Goal: Task Accomplishment & Management: Complete application form

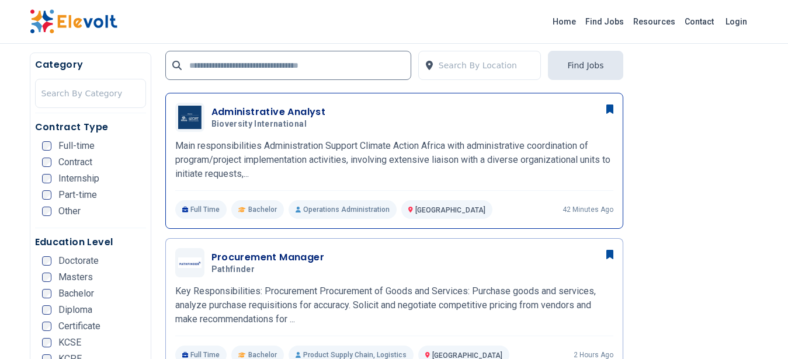
scroll to position [295, 0]
click at [422, 131] on div "Administrative Analyst Bioversity International 08/14/2025 09/13/2025" at bounding box center [394, 117] width 438 height 29
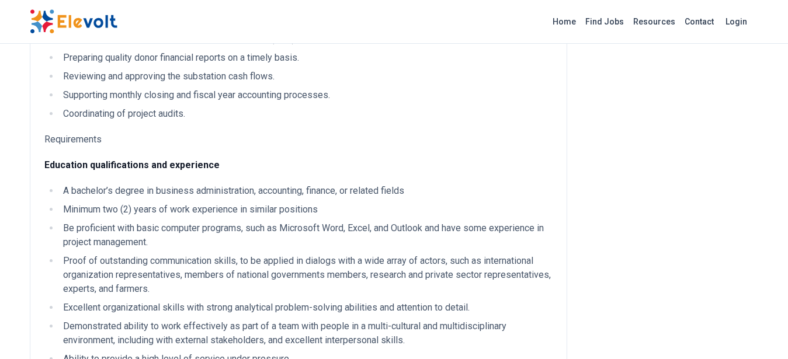
scroll to position [886, 0]
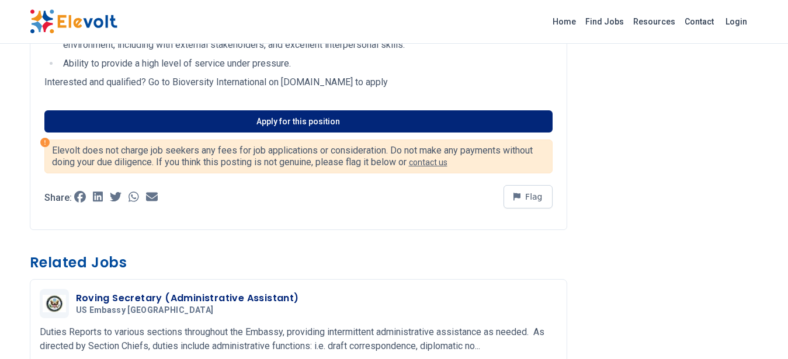
click at [354, 124] on link "Apply for this position" at bounding box center [298, 121] width 508 height 22
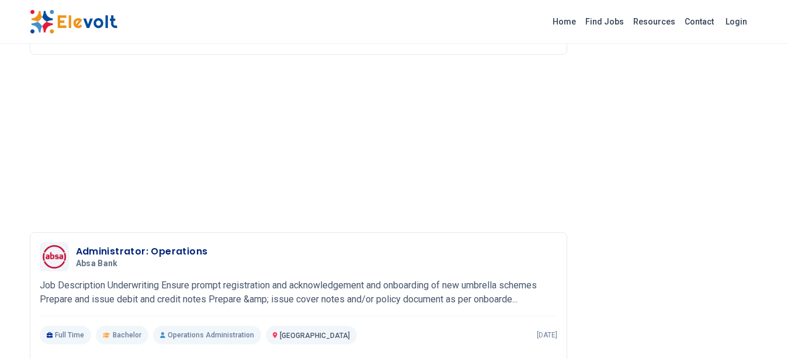
scroll to position [1477, 0]
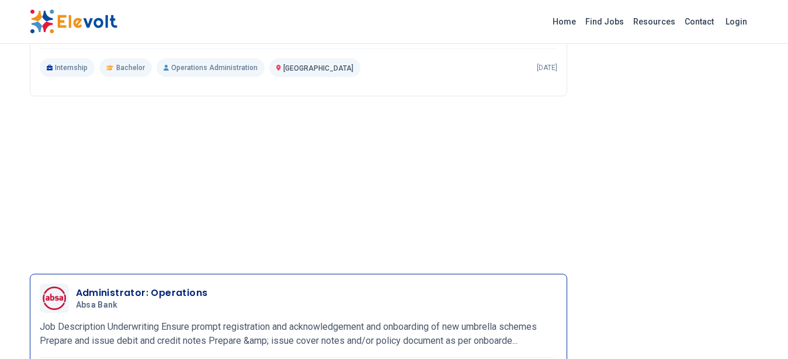
click at [241, 329] on p "Job Description Underwriting Ensure prompt registration and acknowledgement and…" at bounding box center [298, 334] width 517 height 28
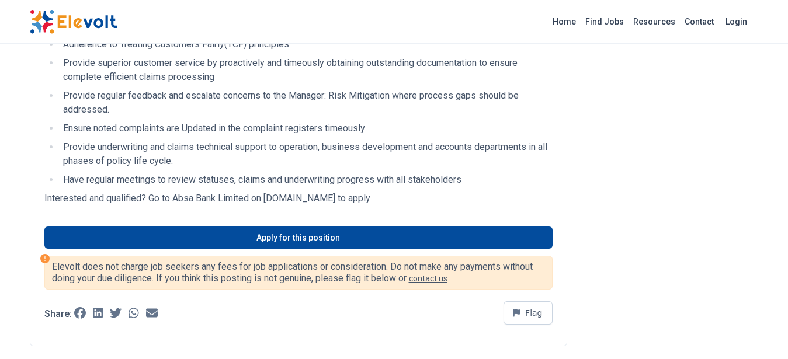
scroll to position [616, 0]
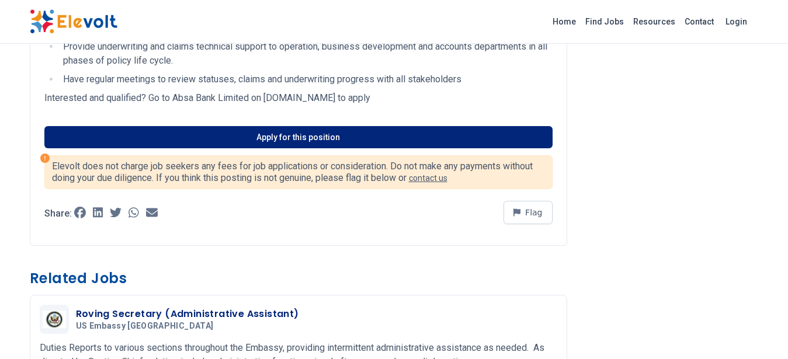
click at [336, 145] on link "Apply for this position" at bounding box center [298, 137] width 508 height 22
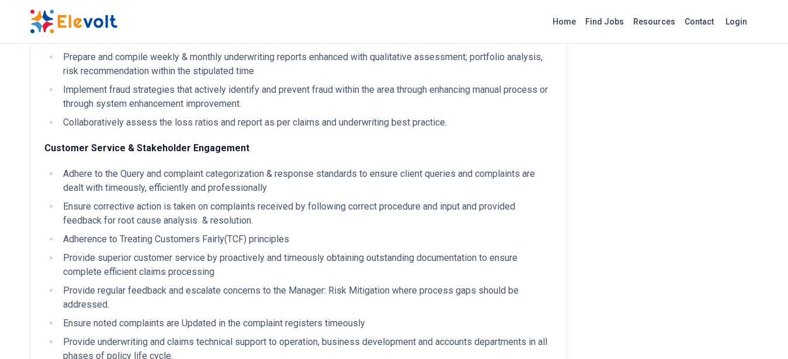
scroll to position [25, 0]
